Goal: Transaction & Acquisition: Purchase product/service

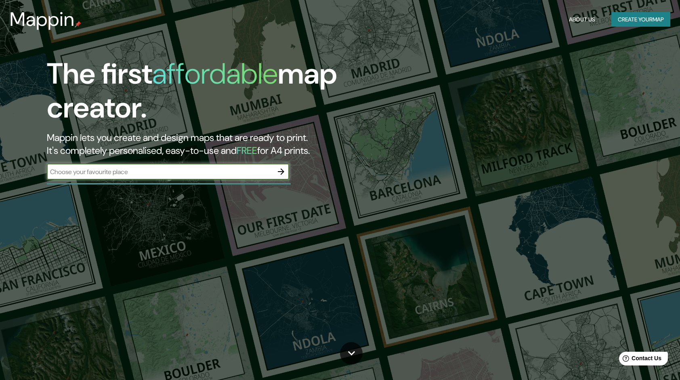
click at [259, 174] on input "text" at bounding box center [160, 171] width 226 height 9
type input "BEXHILL ON THE SEA"
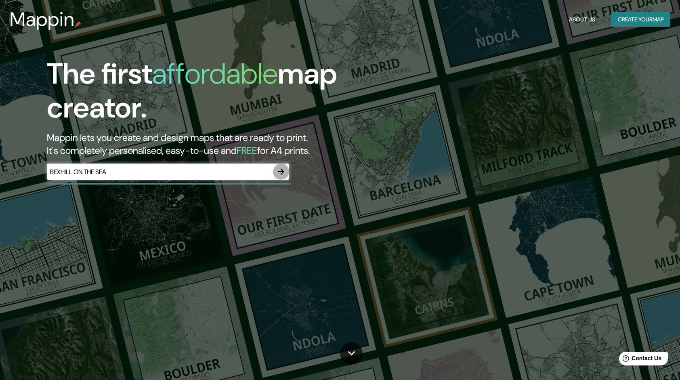
click at [288, 172] on button "button" at bounding box center [281, 172] width 16 height 16
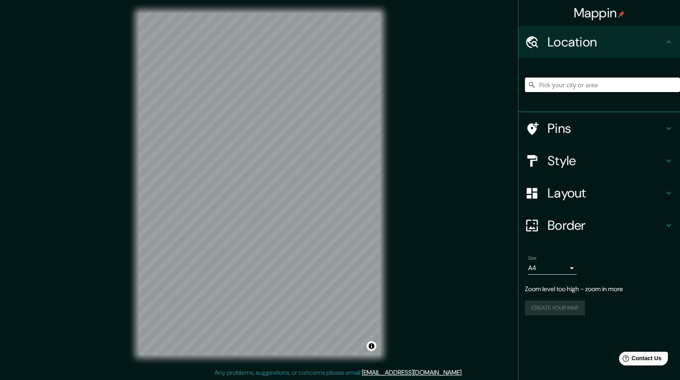
click at [571, 89] on input "Pick your city or area" at bounding box center [602, 85] width 155 height 15
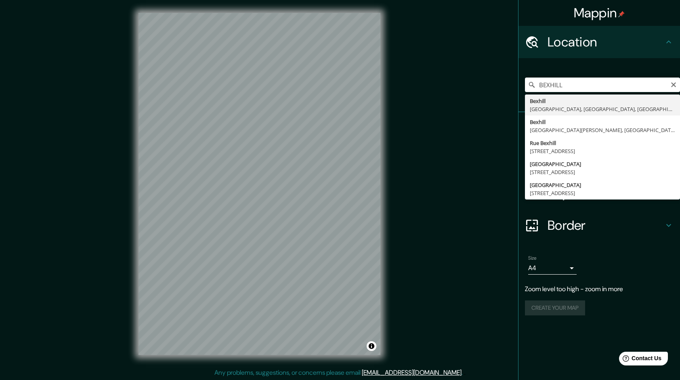
type input "[GEOGRAPHIC_DATA], [GEOGRAPHIC_DATA], [GEOGRAPHIC_DATA], [GEOGRAPHIC_DATA]"
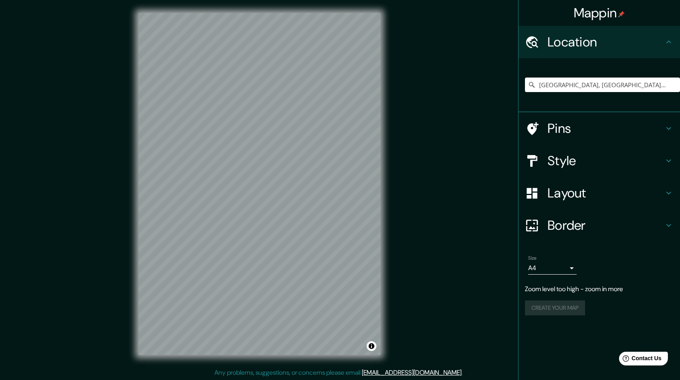
click at [567, 199] on h4 "Layout" at bounding box center [606, 193] width 116 height 16
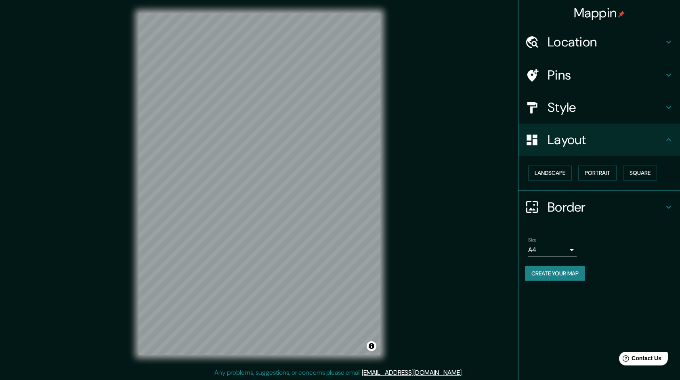
click at [578, 109] on h4 "Style" at bounding box center [606, 107] width 116 height 16
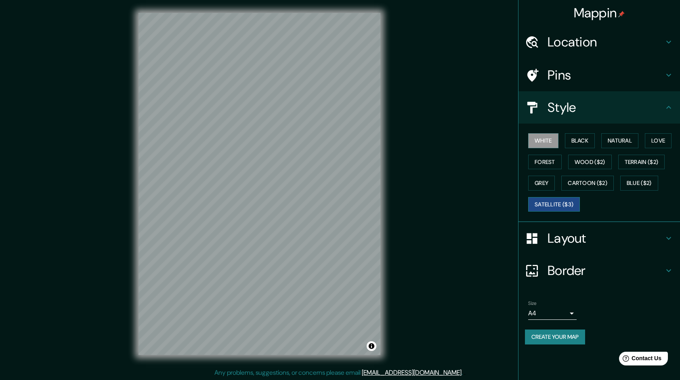
click at [560, 200] on button "Satellite ($3)" at bounding box center [554, 204] width 52 height 15
click at [436, 162] on div "Mappin Location Bexhill, Sussex Oriental, Inglaterra, Reino Unido Pins Style Wh…" at bounding box center [340, 190] width 680 height 381
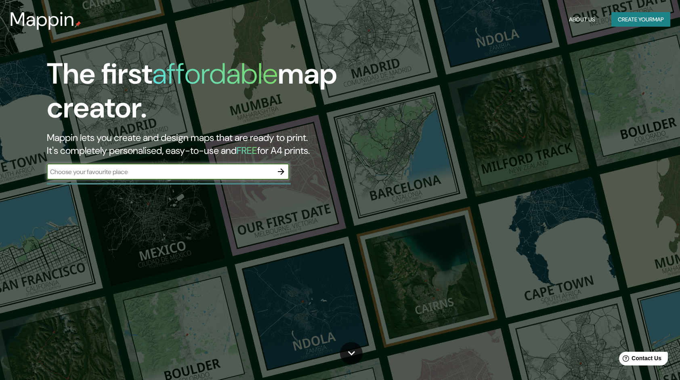
click at [115, 169] on input "text" at bounding box center [160, 171] width 226 height 9
type input "BEXHILL ON THE SEA"
click at [282, 175] on icon "button" at bounding box center [281, 172] width 10 height 10
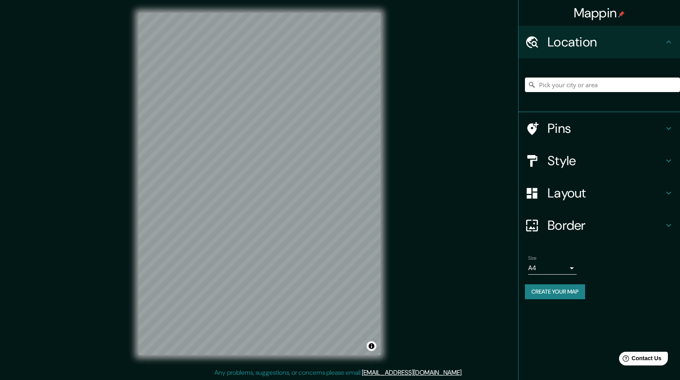
click at [581, 92] on div at bounding box center [602, 85] width 155 height 40
click at [578, 79] on input "Pick your city or area" at bounding box center [602, 85] width 155 height 15
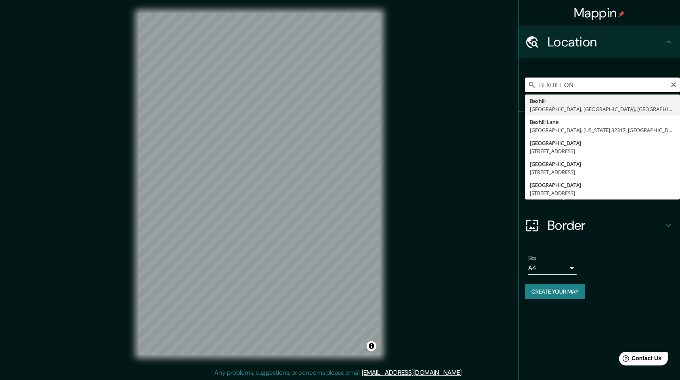
type input "[GEOGRAPHIC_DATA], [GEOGRAPHIC_DATA], [GEOGRAPHIC_DATA], [GEOGRAPHIC_DATA]"
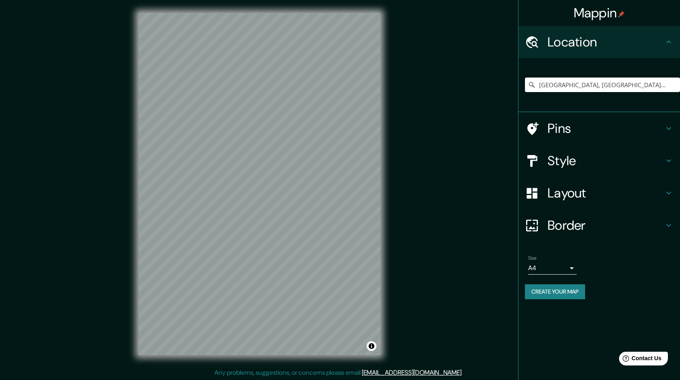
scroll to position [1, 0]
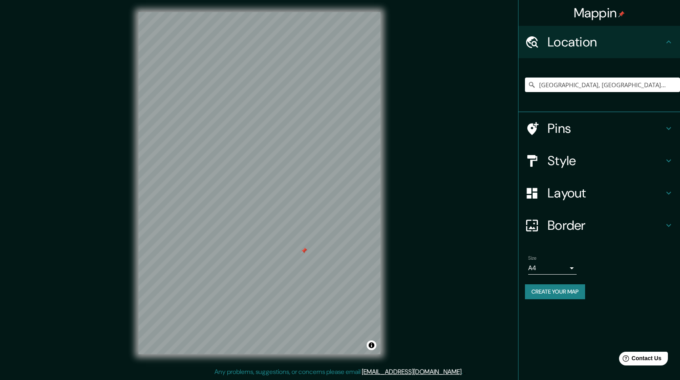
click at [304, 251] on div at bounding box center [304, 251] width 6 height 6
click at [563, 193] on h4 "Layout" at bounding box center [606, 193] width 116 height 16
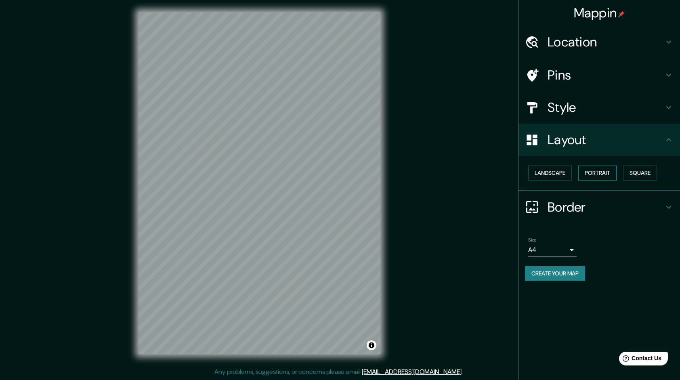
click at [594, 176] on button "Portrait" at bounding box center [597, 173] width 38 height 15
click at [582, 108] on h4 "Style" at bounding box center [606, 107] width 116 height 16
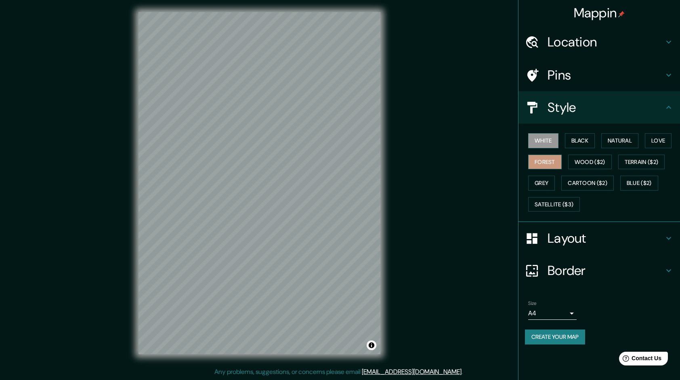
click at [557, 162] on button "Forest" at bounding box center [545, 162] width 34 height 15
click at [571, 146] on button "Black" at bounding box center [580, 140] width 30 height 15
click at [582, 165] on button "Wood ($2)" at bounding box center [590, 162] width 44 height 15
click at [555, 151] on div "White Black Natural Love Forest Wood ($2) Terrain ($2) Grey Cartoon ($2) Blue (…" at bounding box center [602, 172] width 155 height 85
click at [551, 138] on button "White" at bounding box center [543, 140] width 30 height 15
